Goal: Obtain resource: Download file/media

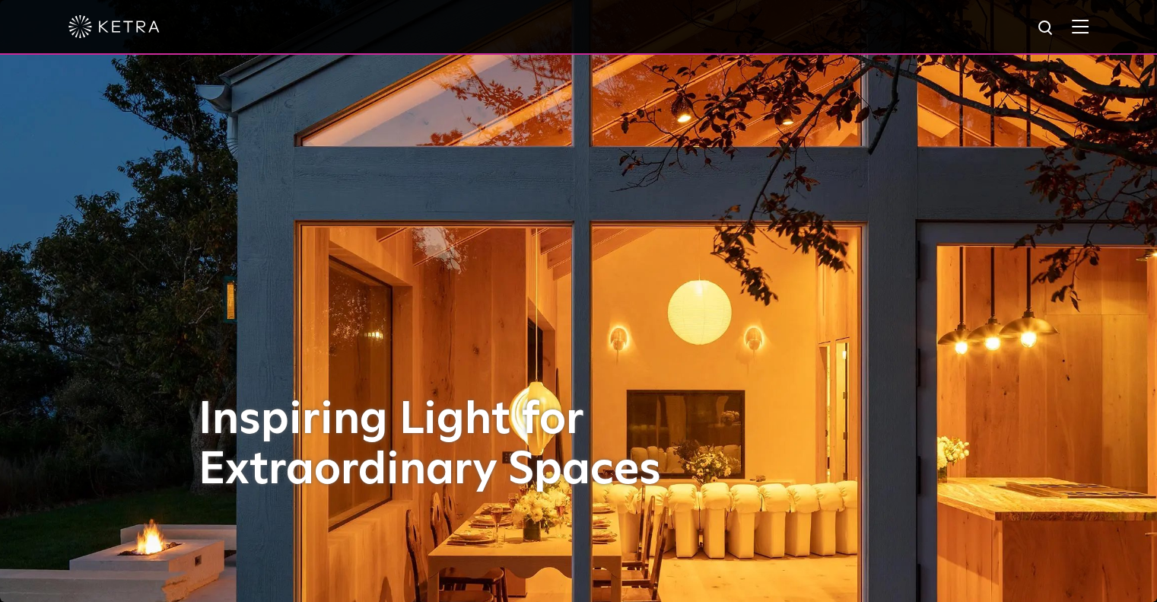
click at [1088, 27] on img at bounding box center [1080, 26] width 17 height 14
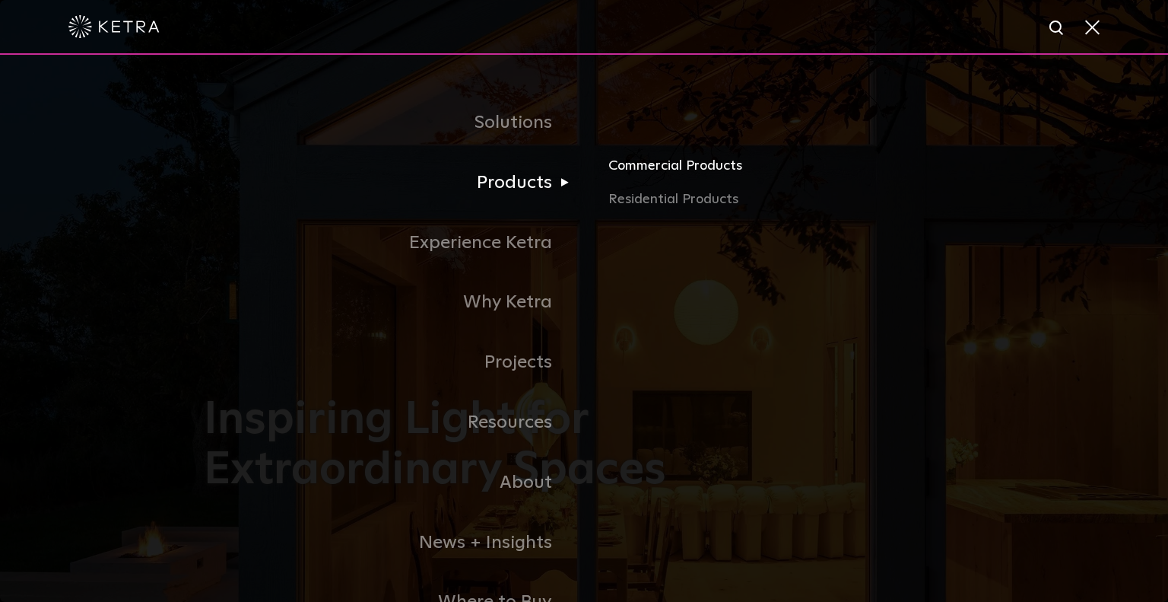
click at [637, 168] on link "Commercial Products" at bounding box center [787, 171] width 356 height 33
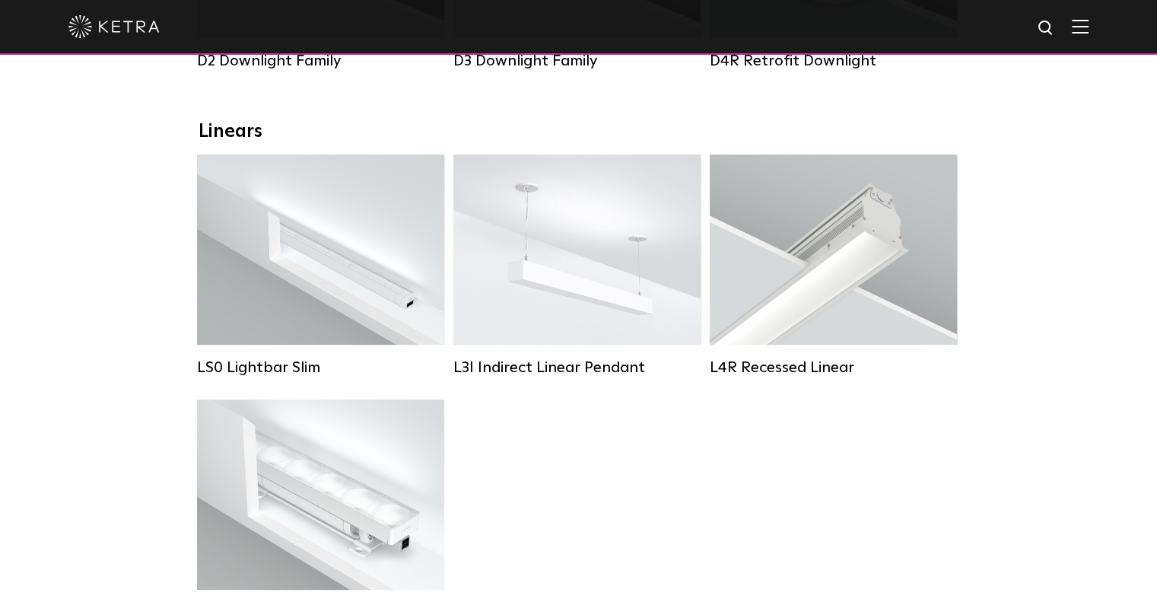
scroll to position [481, 0]
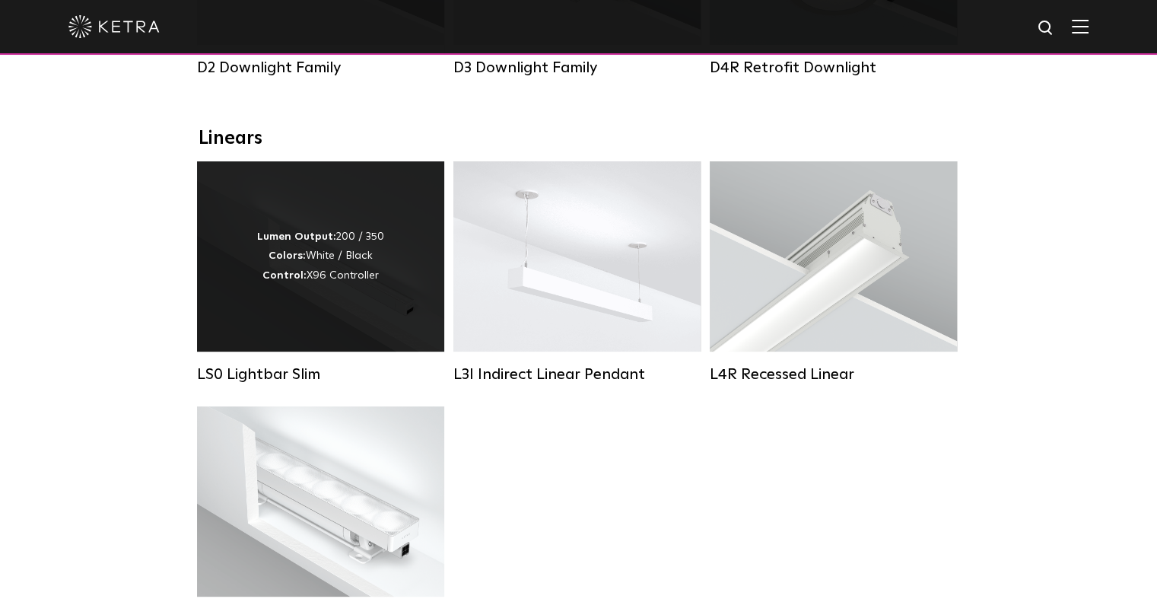
click at [304, 261] on strong "Colors:" at bounding box center [287, 255] width 37 height 11
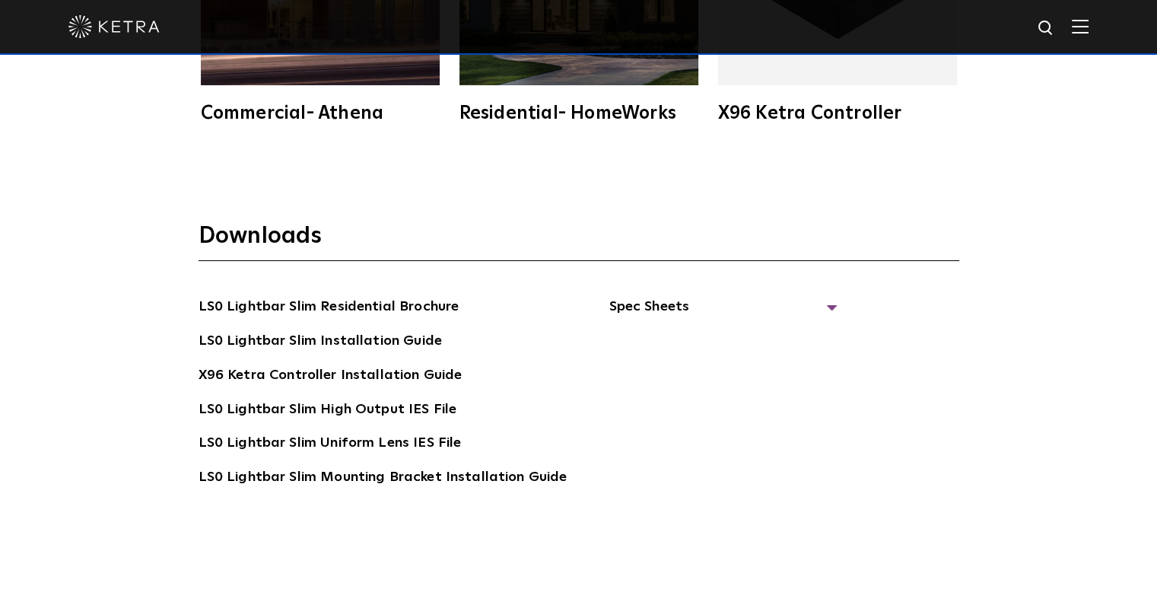
scroll to position [2735, 0]
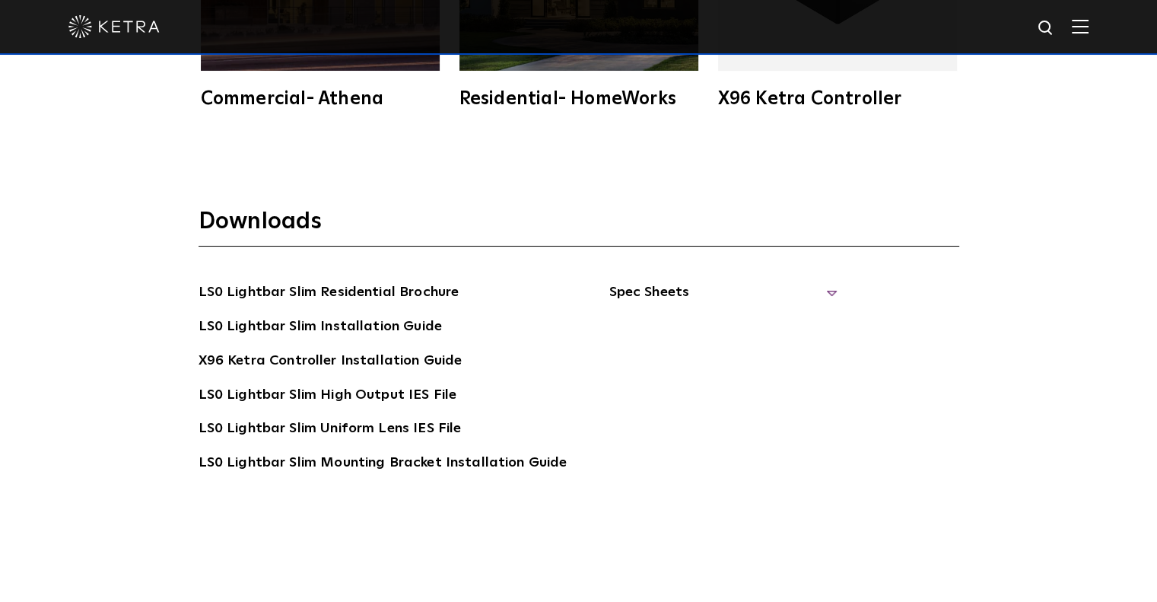
click at [825, 288] on span "Spec Sheets" at bounding box center [723, 297] width 228 height 33
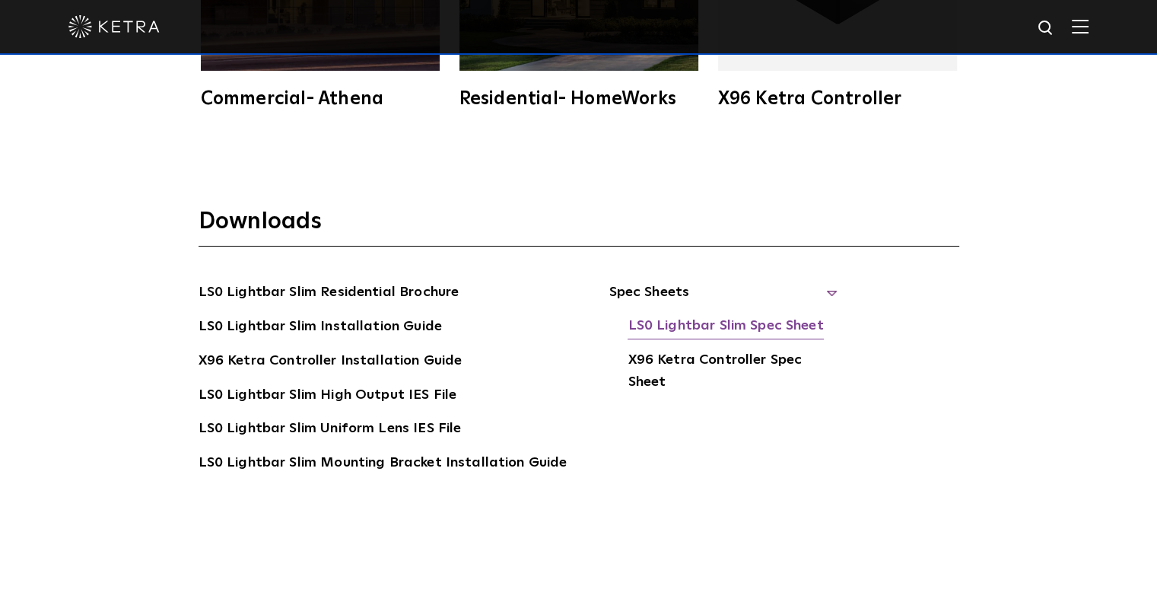
click at [710, 322] on link "LS0 Lightbar Slim Spec Sheet" at bounding box center [725, 327] width 195 height 24
click at [695, 355] on link "X96 Ketra Controller Spec Sheet" at bounding box center [732, 372] width 209 height 46
